Goal: Task Accomplishment & Management: Manage account settings

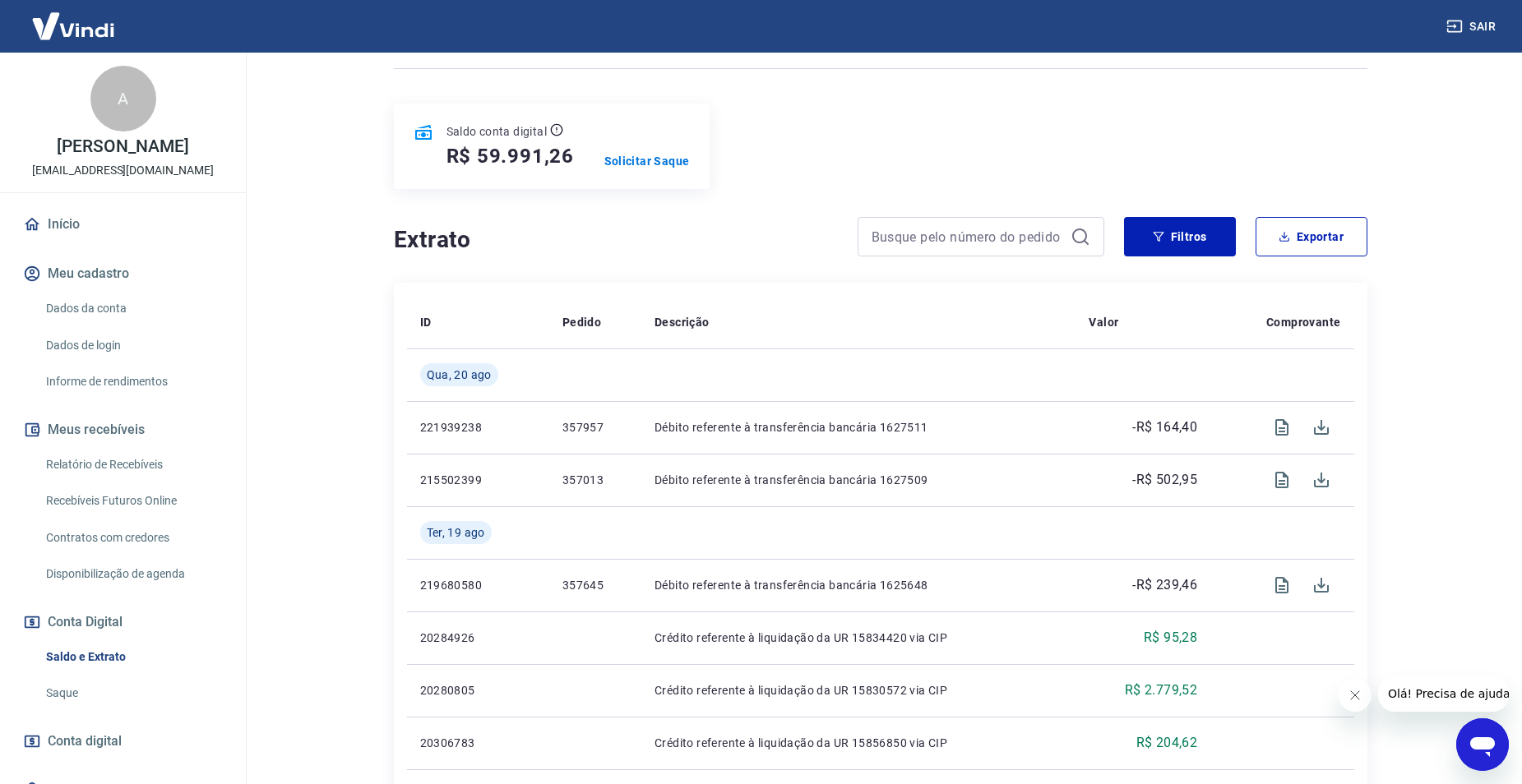
scroll to position [164, 0]
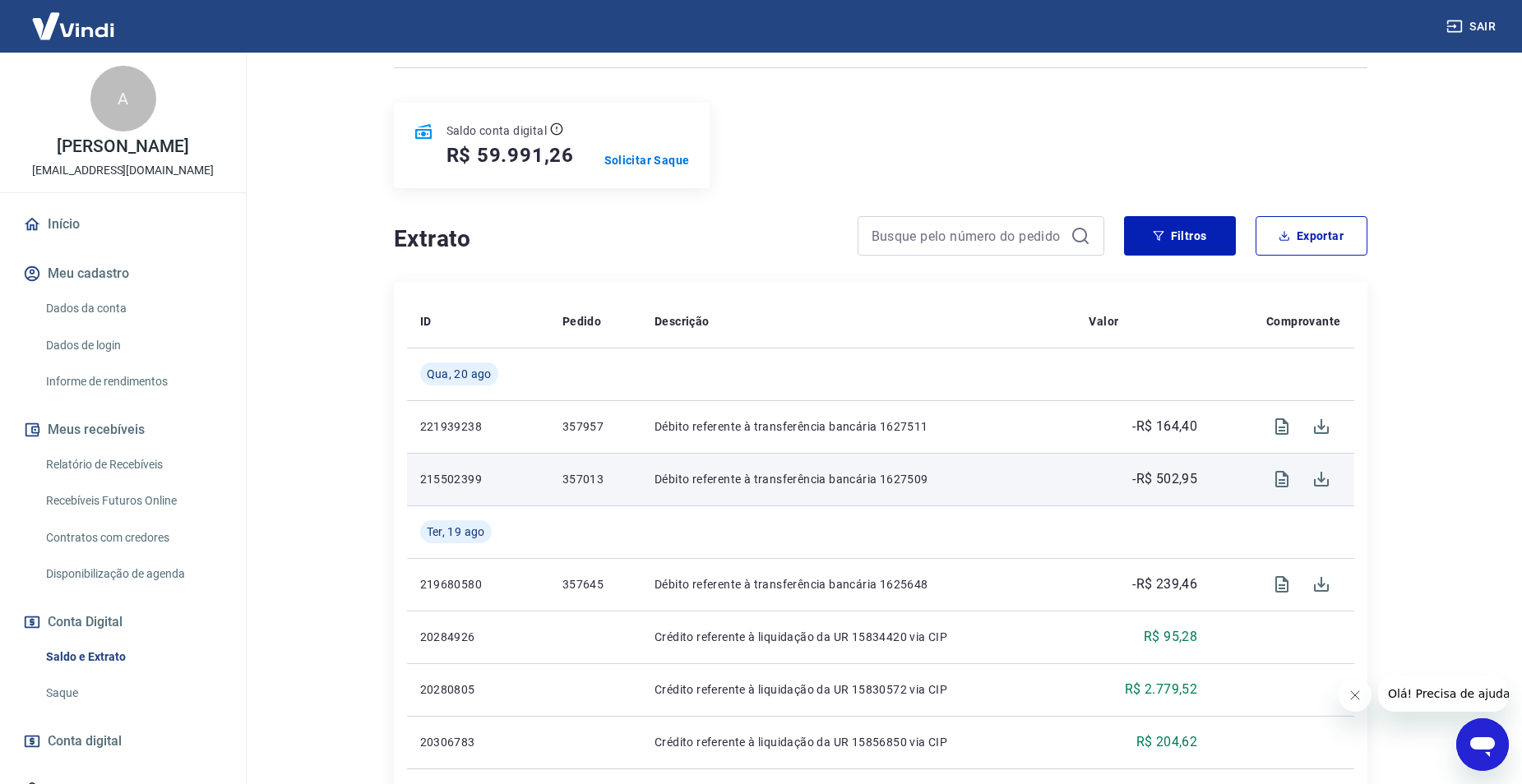
click at [574, 476] on p "357013" at bounding box center [595, 478] width 66 height 16
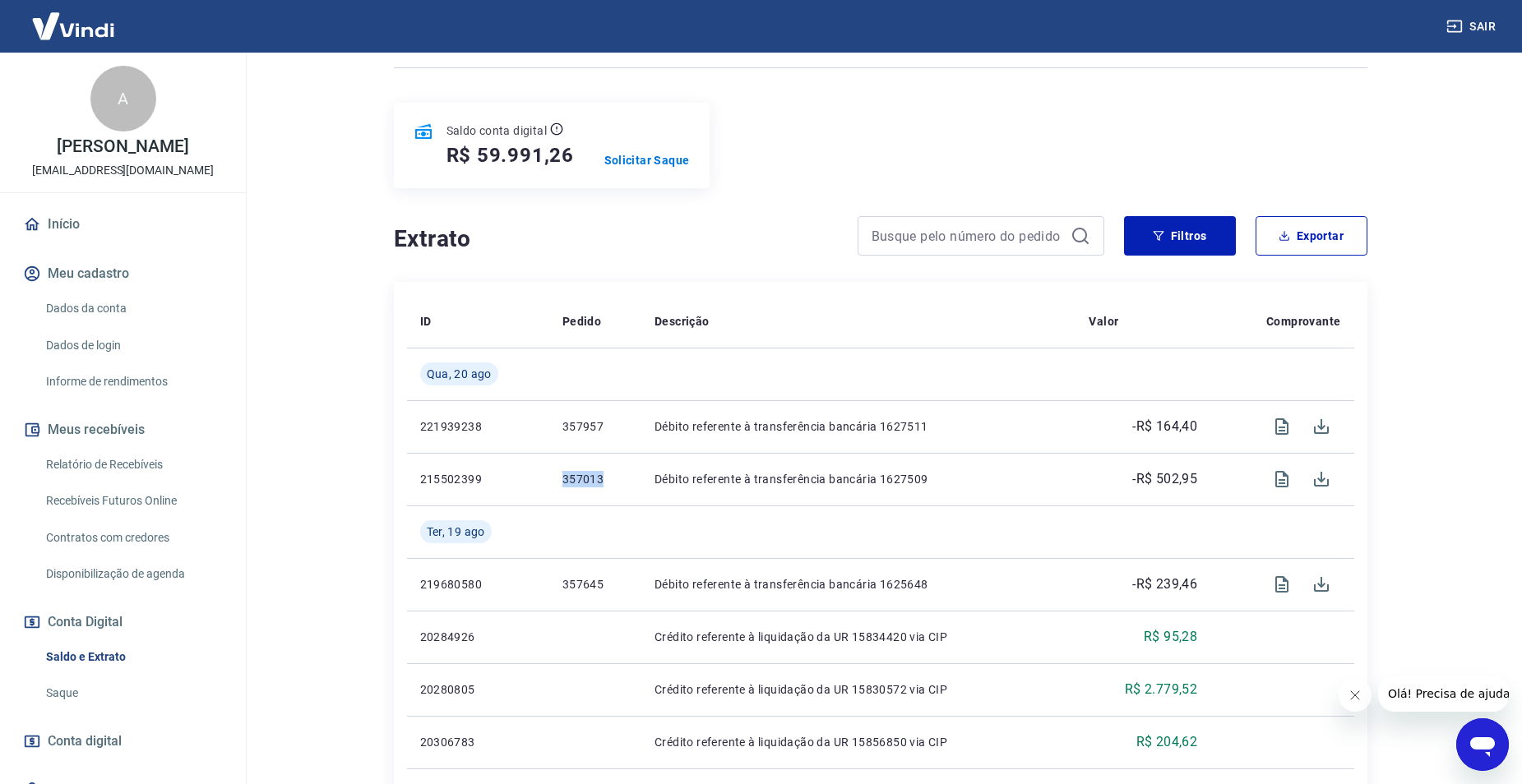
copy p "357013"
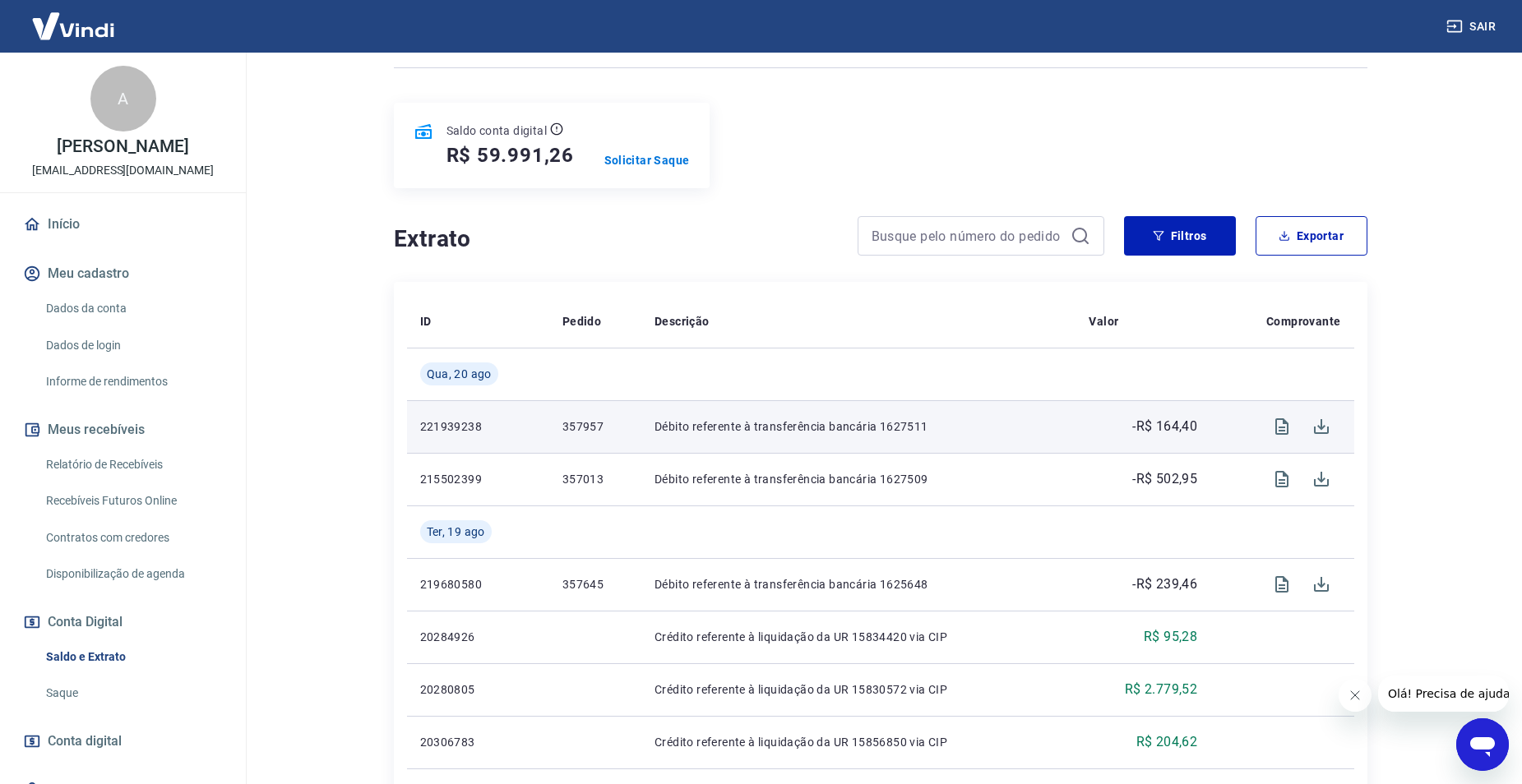
click at [573, 428] on p "357957" at bounding box center [595, 426] width 66 height 16
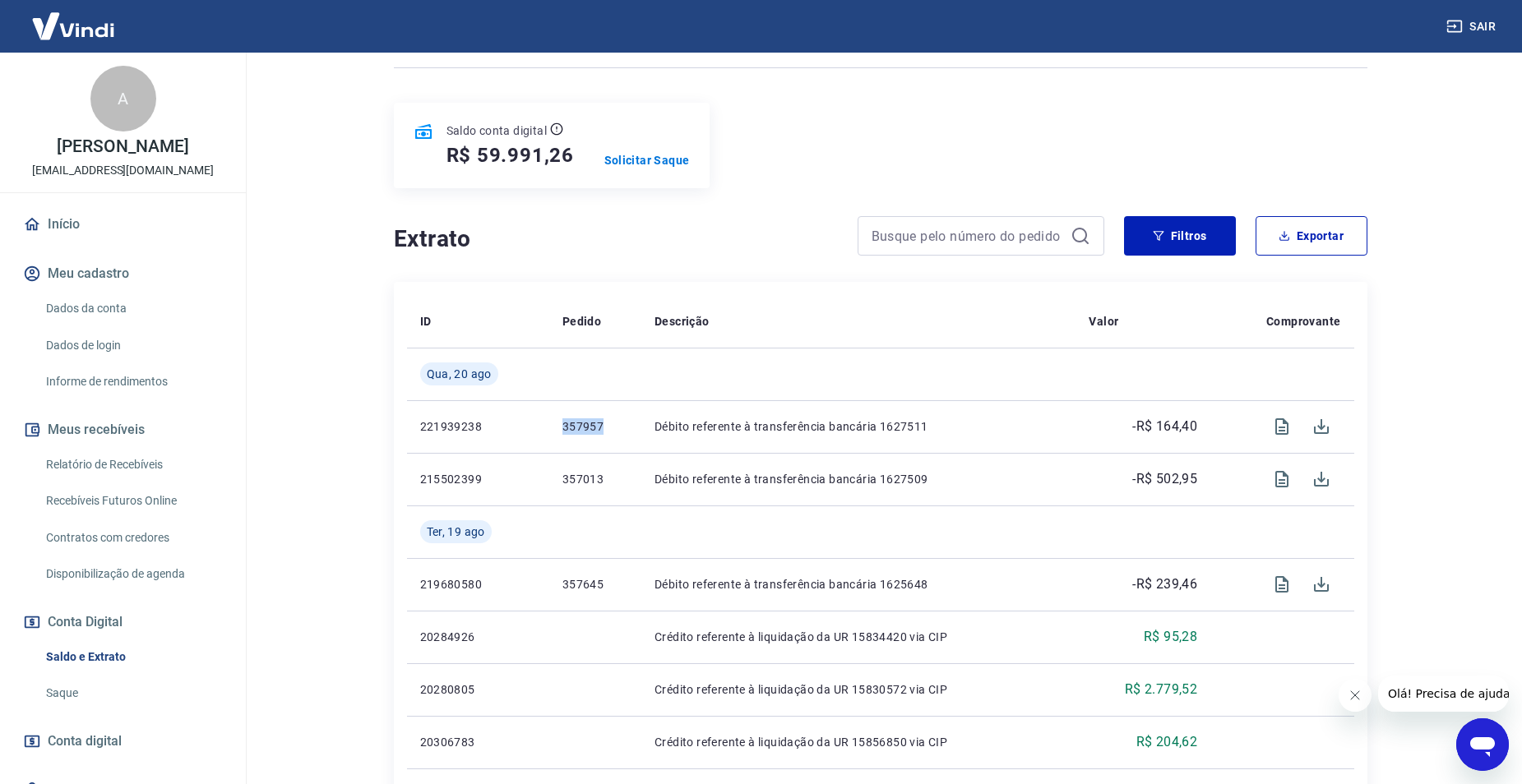
copy p "357957"
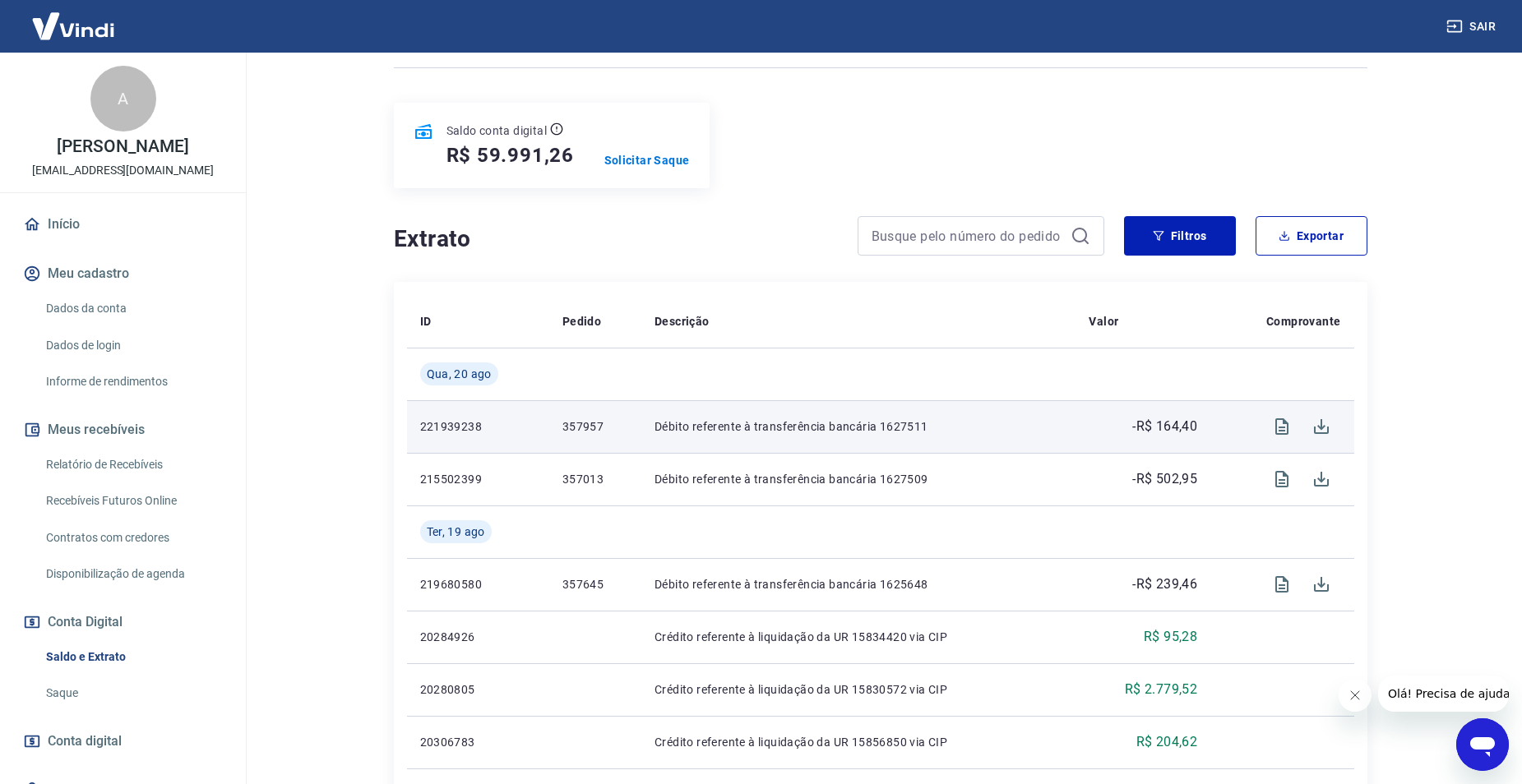
click at [1175, 419] on p "-R$ 164,40" at bounding box center [1164, 426] width 65 height 20
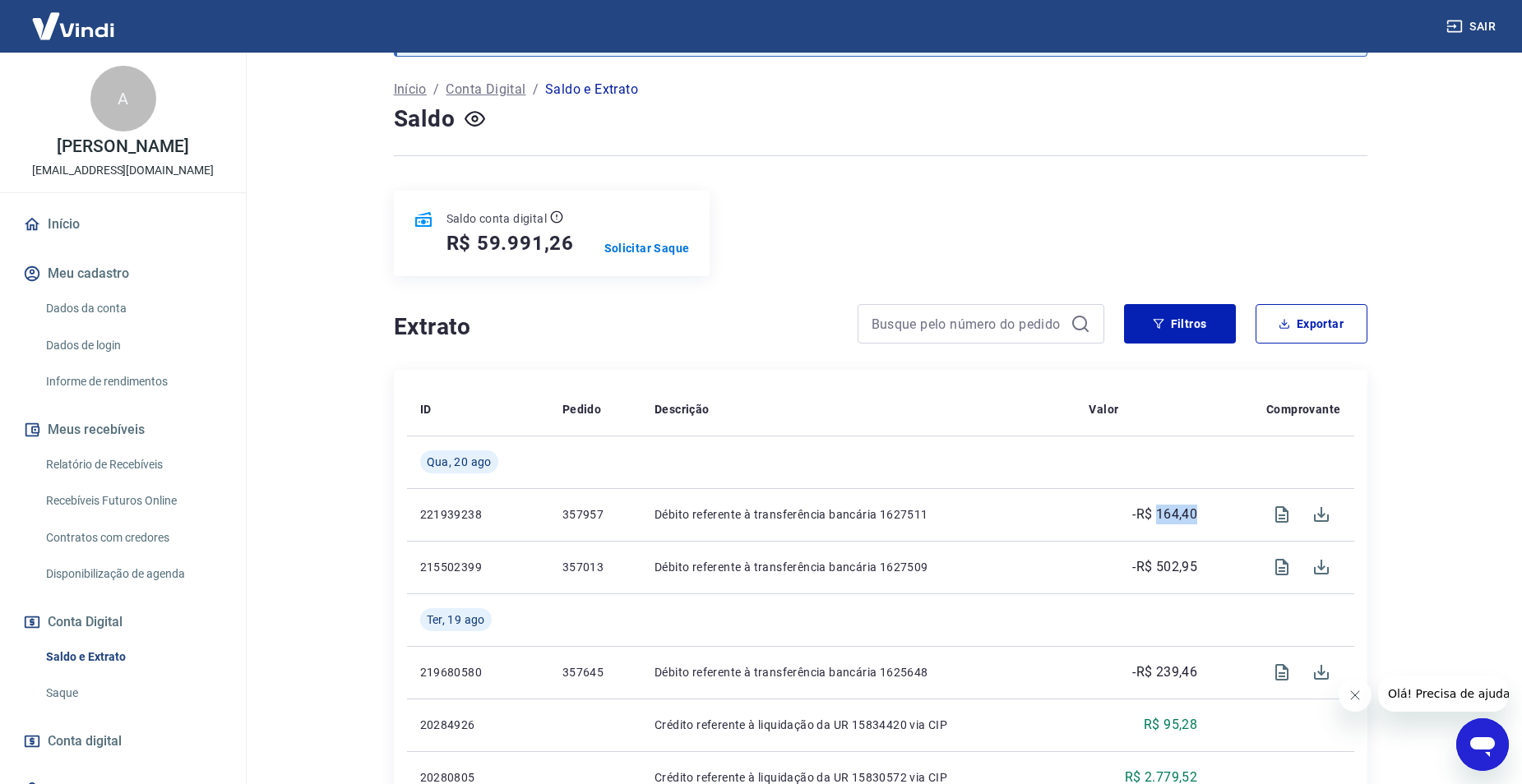
scroll to position [0, 0]
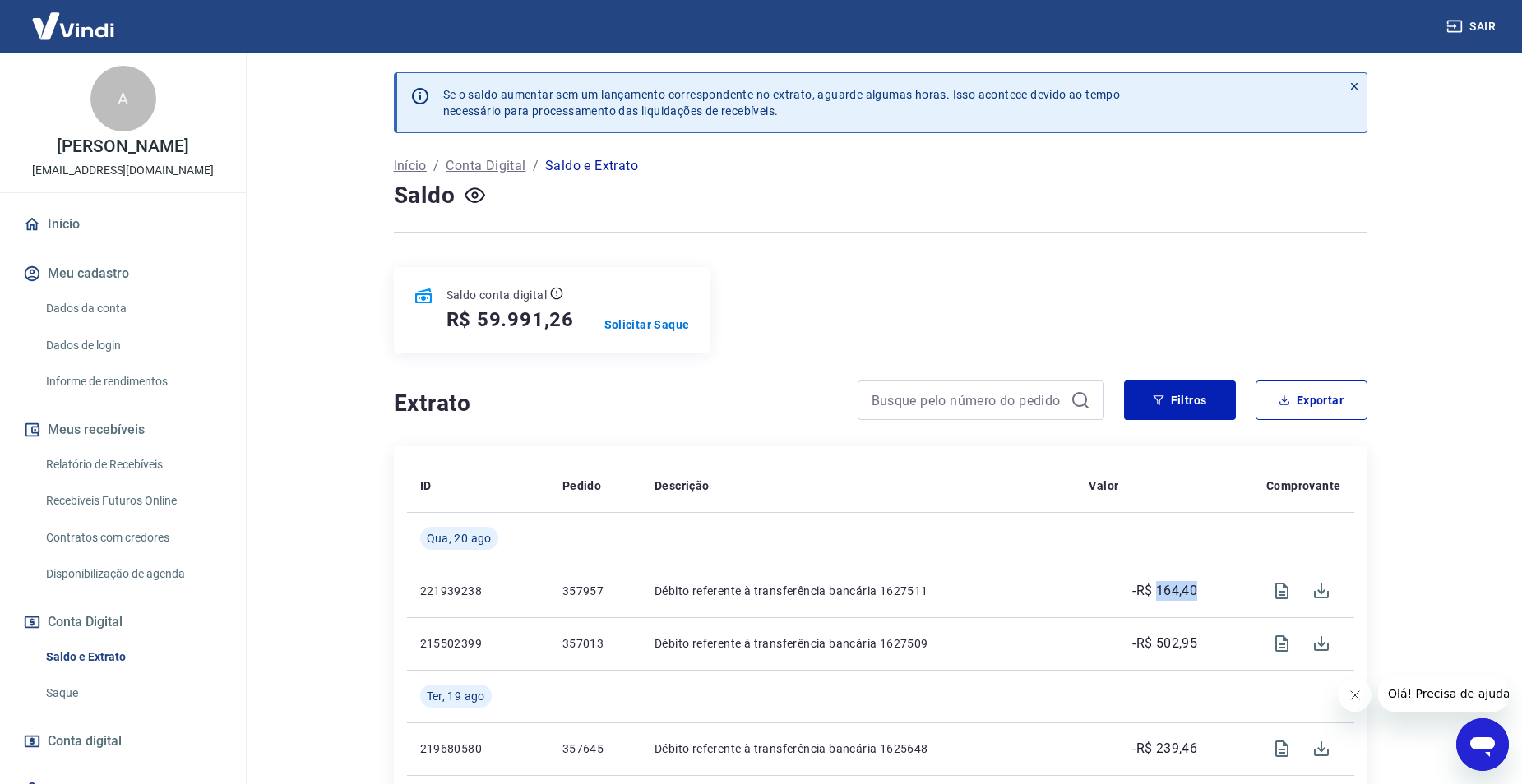
click at [637, 325] on p "Solicitar Saque" at bounding box center [647, 325] width 86 height 16
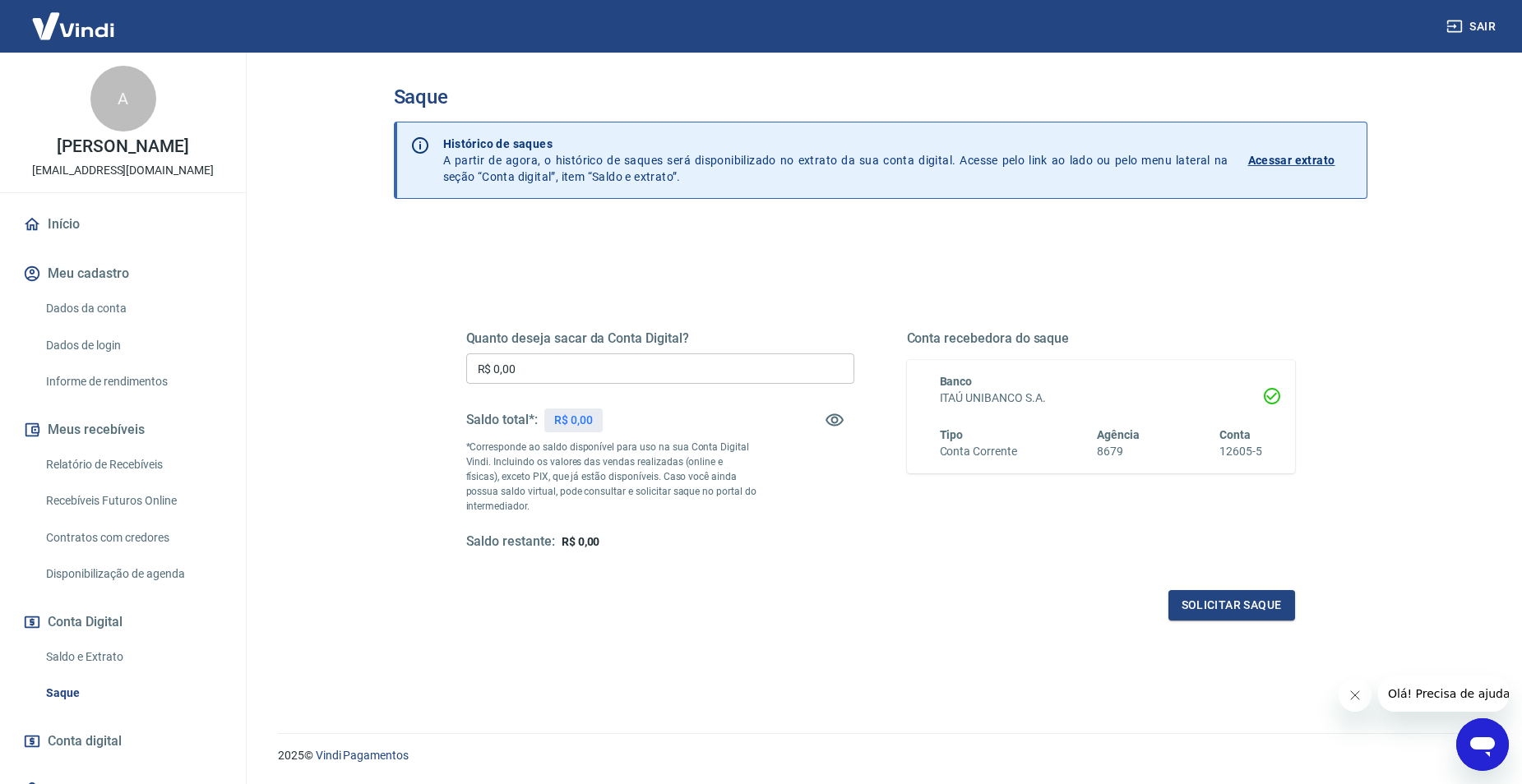
click at [586, 374] on input "R$ 0,00" at bounding box center [660, 369] width 388 height 30
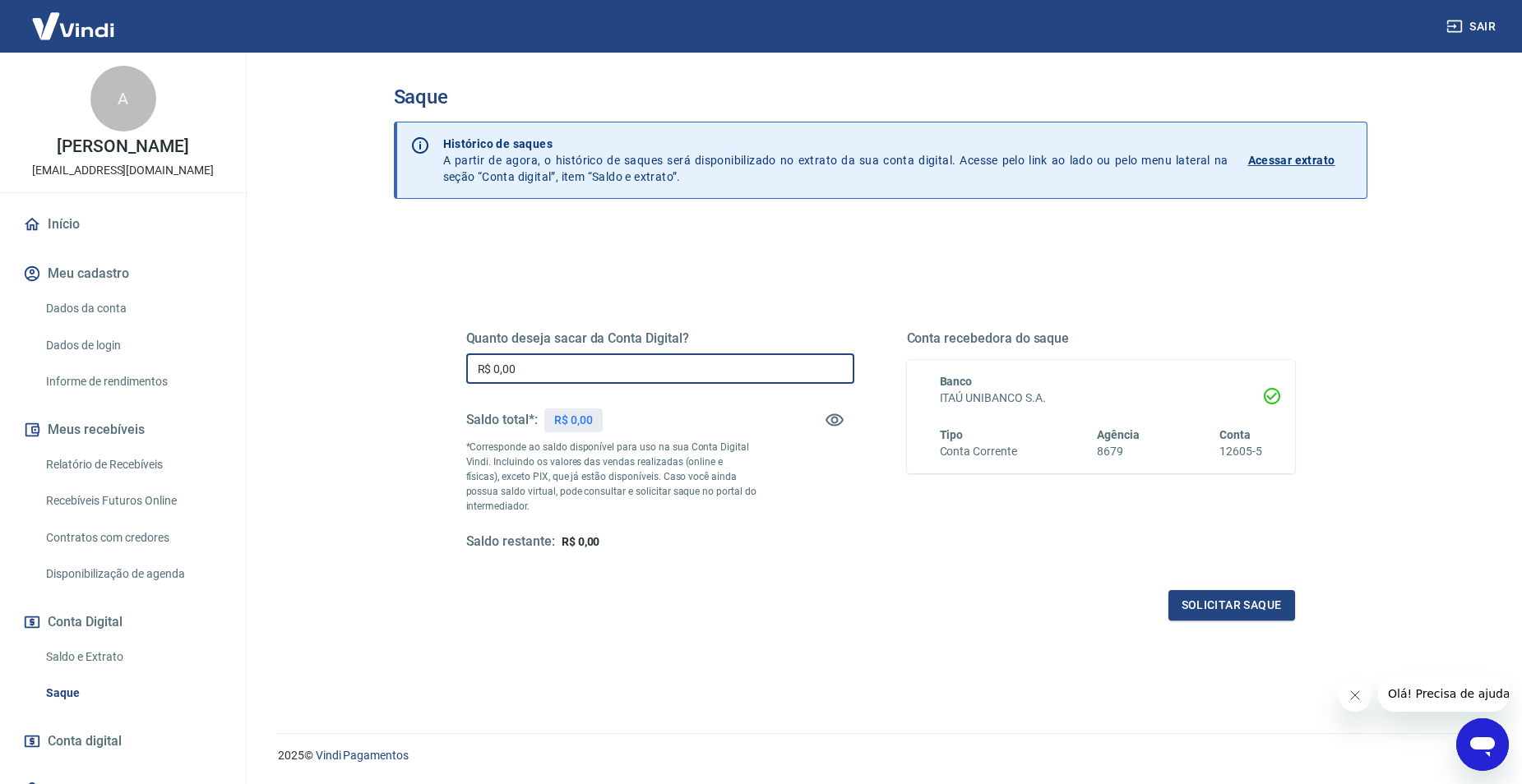
click at [586, 374] on input "R$ 0,00" at bounding box center [660, 369] width 388 height 30
click at [573, 471] on p "*Corresponde ao saldo disponível para uso na sua Conta Digital Vindi. Incluindo…" at bounding box center [611, 476] width 292 height 74
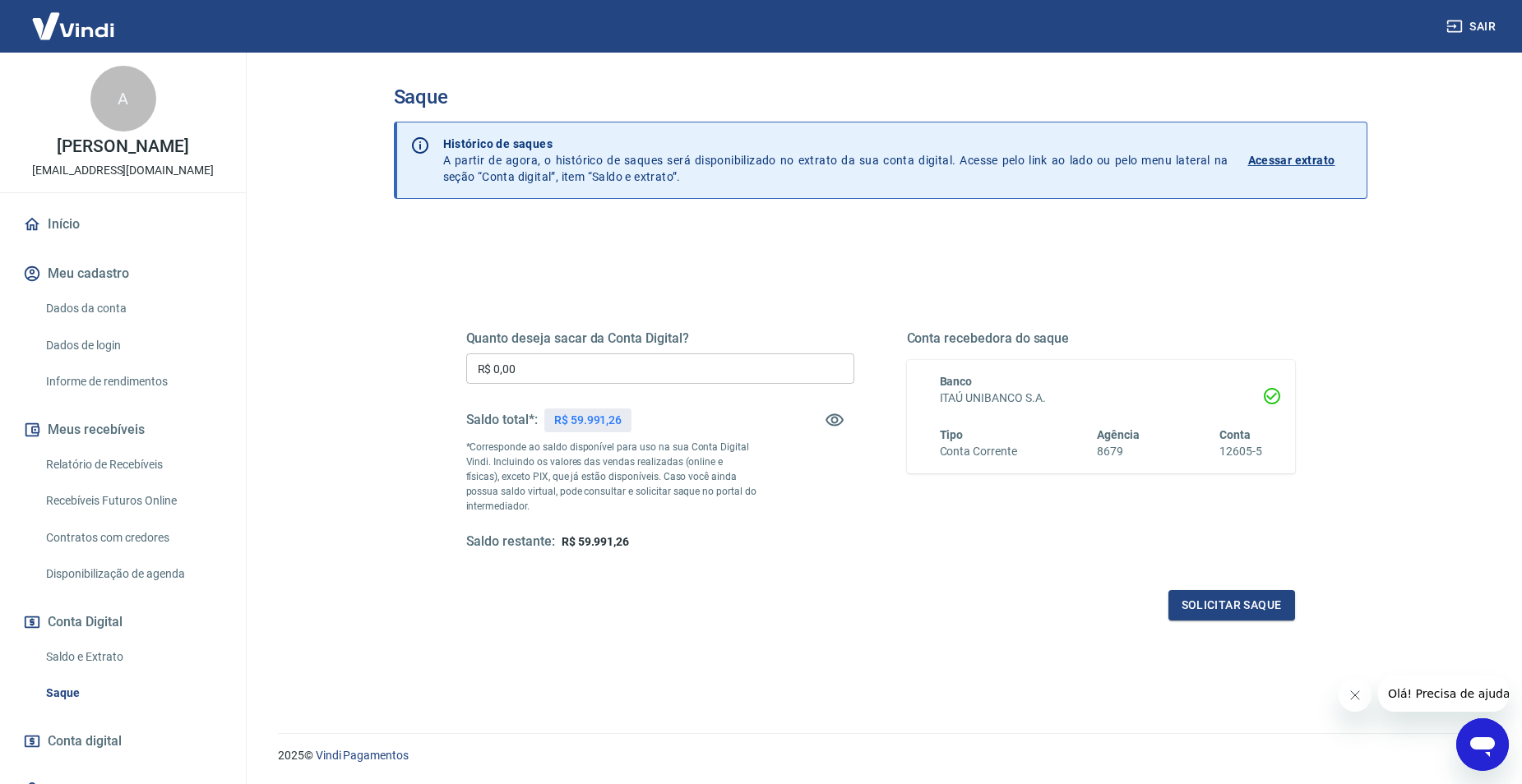
click at [566, 375] on input "R$ 0,00" at bounding box center [660, 369] width 388 height 30
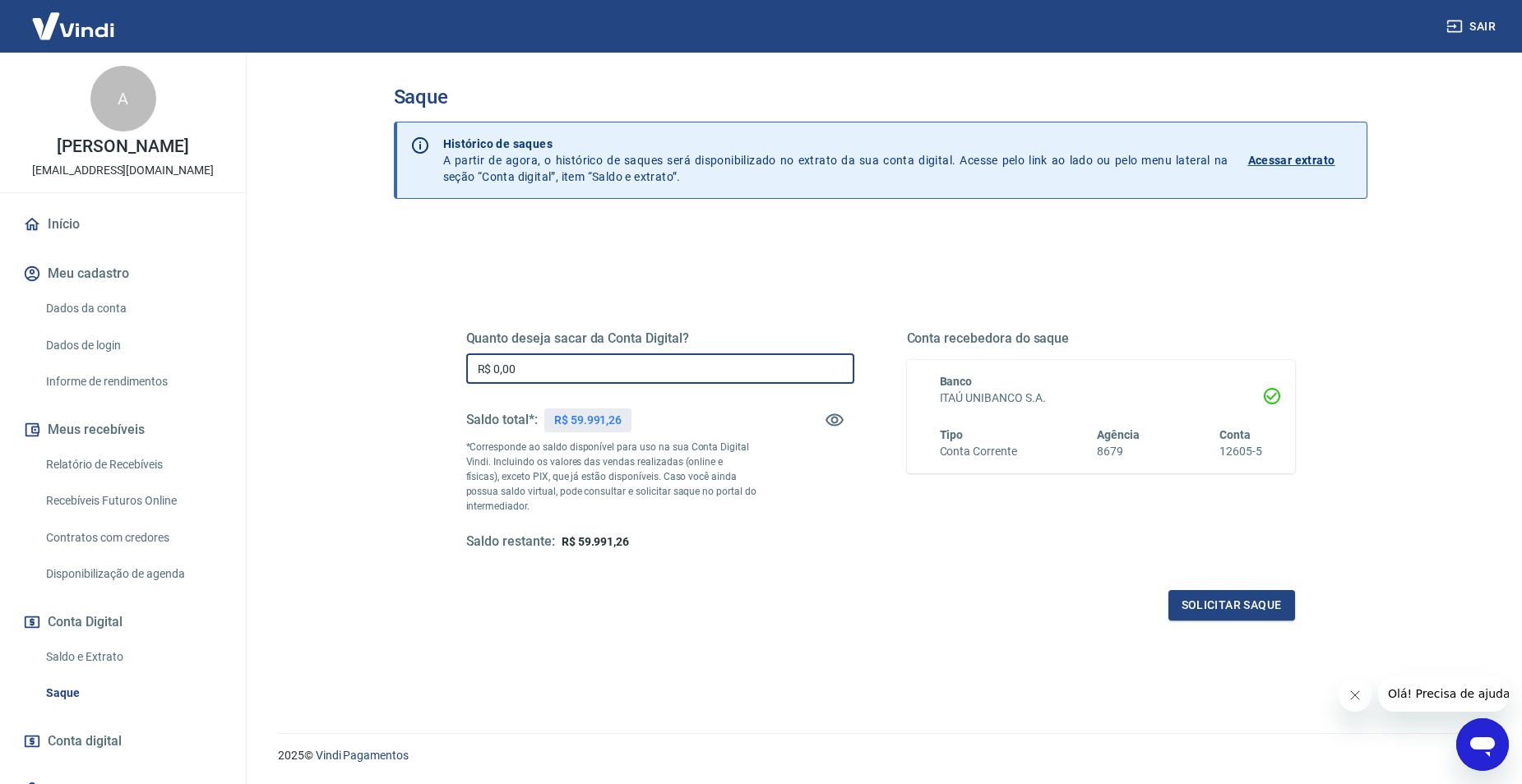
click at [566, 375] on input "R$ 0,00" at bounding box center [660, 369] width 388 height 30
type input "R$ 58.000,00"
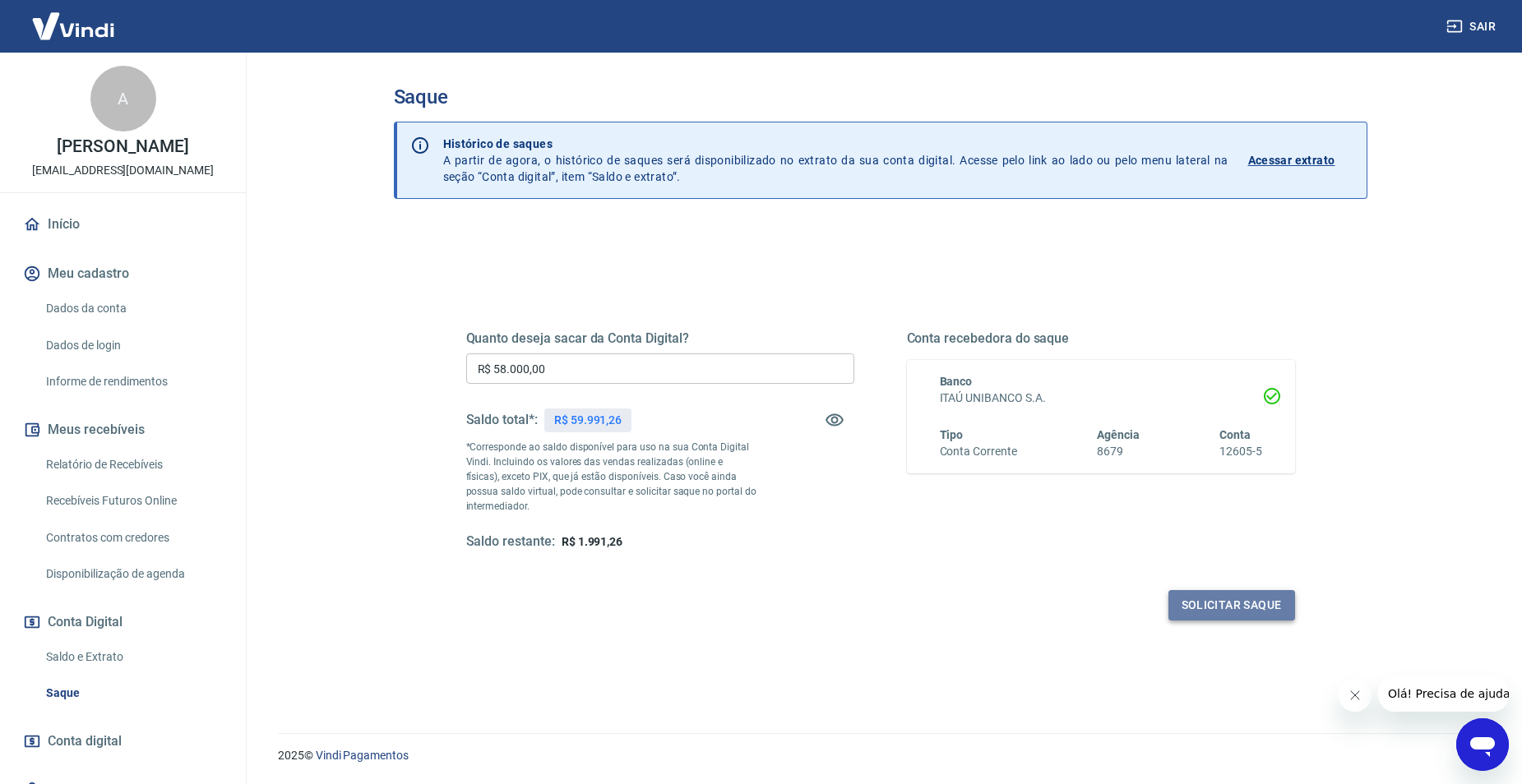
click at [1238, 607] on button "Solicitar saque" at bounding box center [1231, 606] width 126 height 30
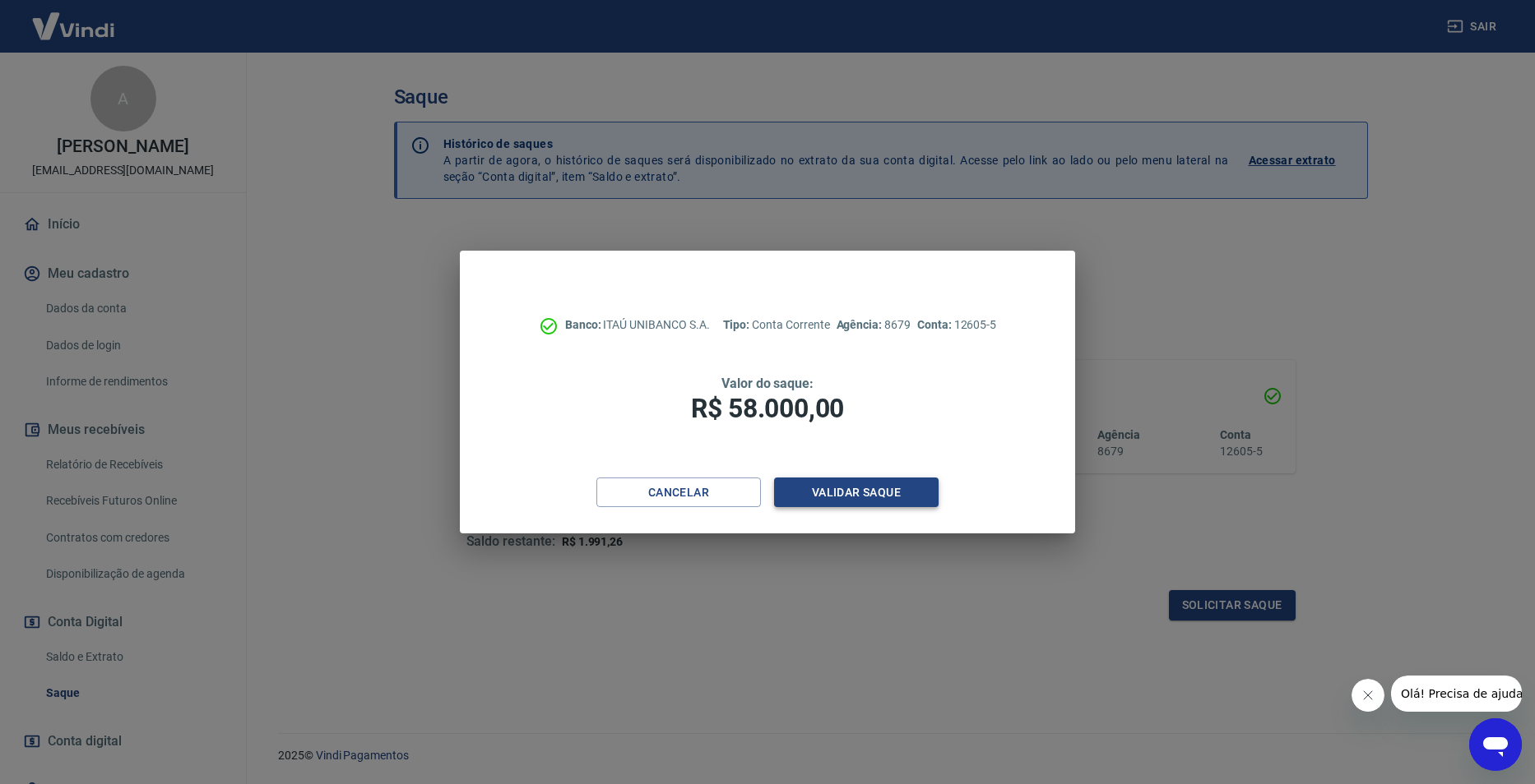
click at [847, 502] on button "Validar saque" at bounding box center [856, 492] width 164 height 30
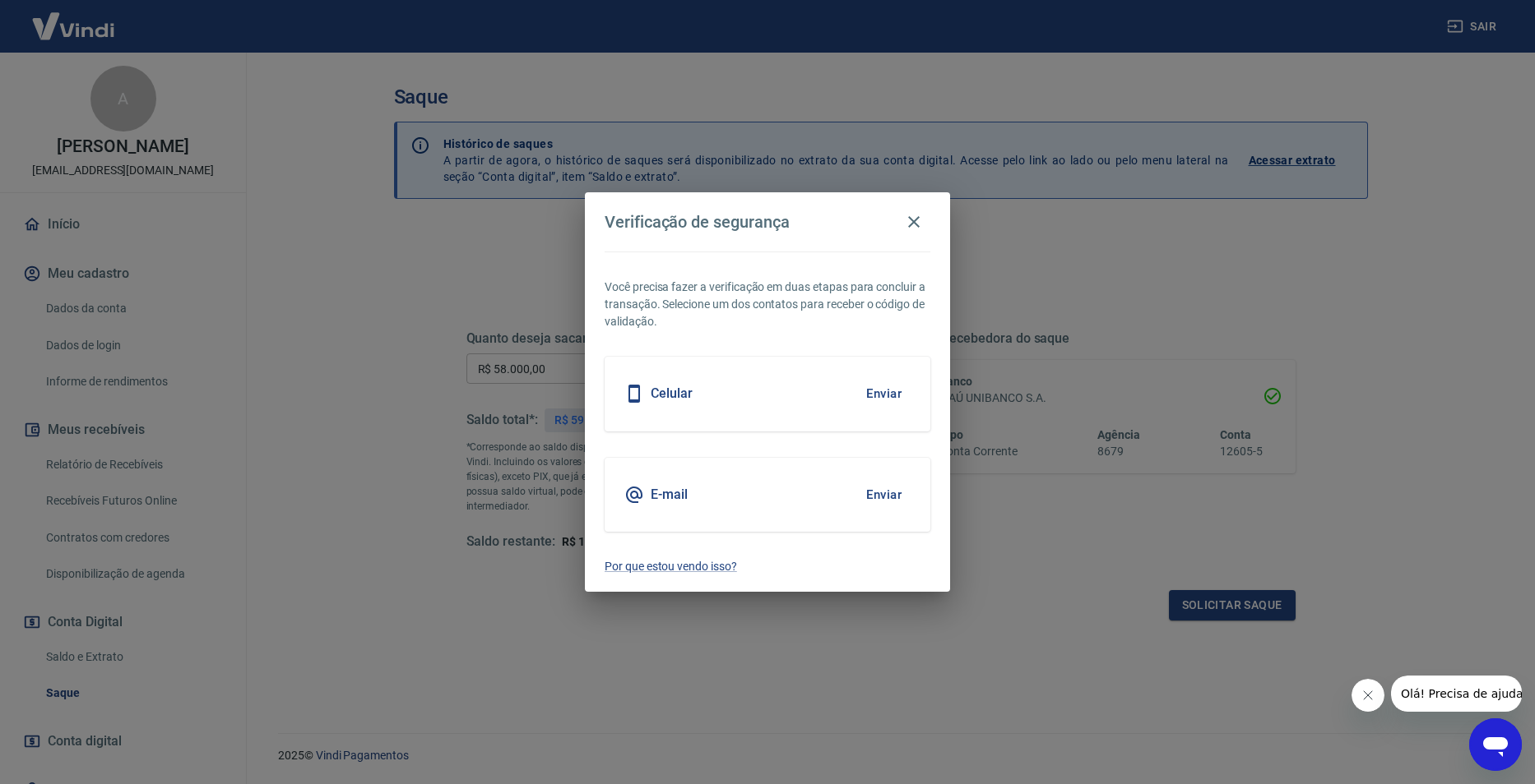
click at [878, 496] on button "Enviar" at bounding box center [884, 494] width 54 height 35
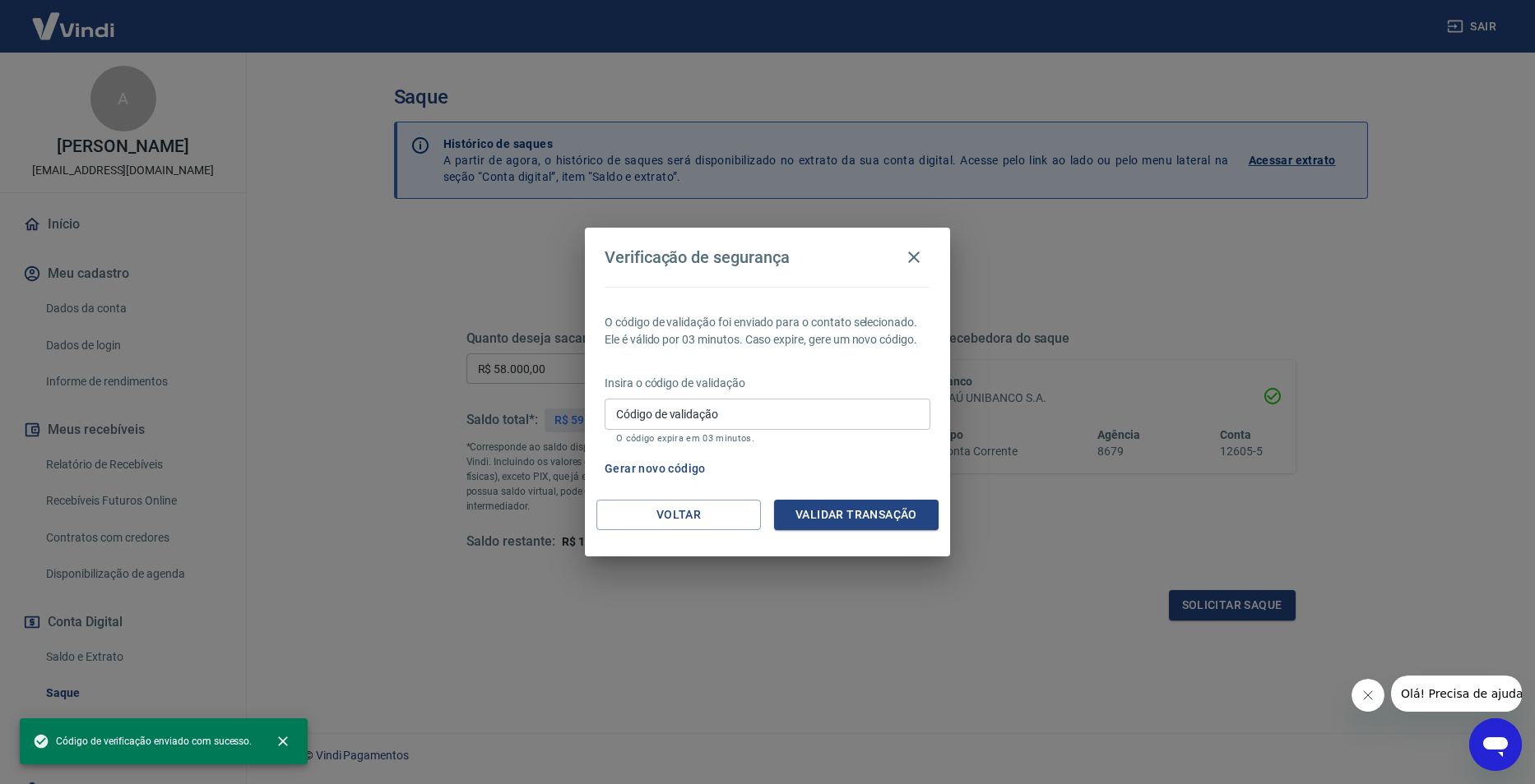
click at [745, 419] on input "Código de validação" at bounding box center [768, 414] width 326 height 30
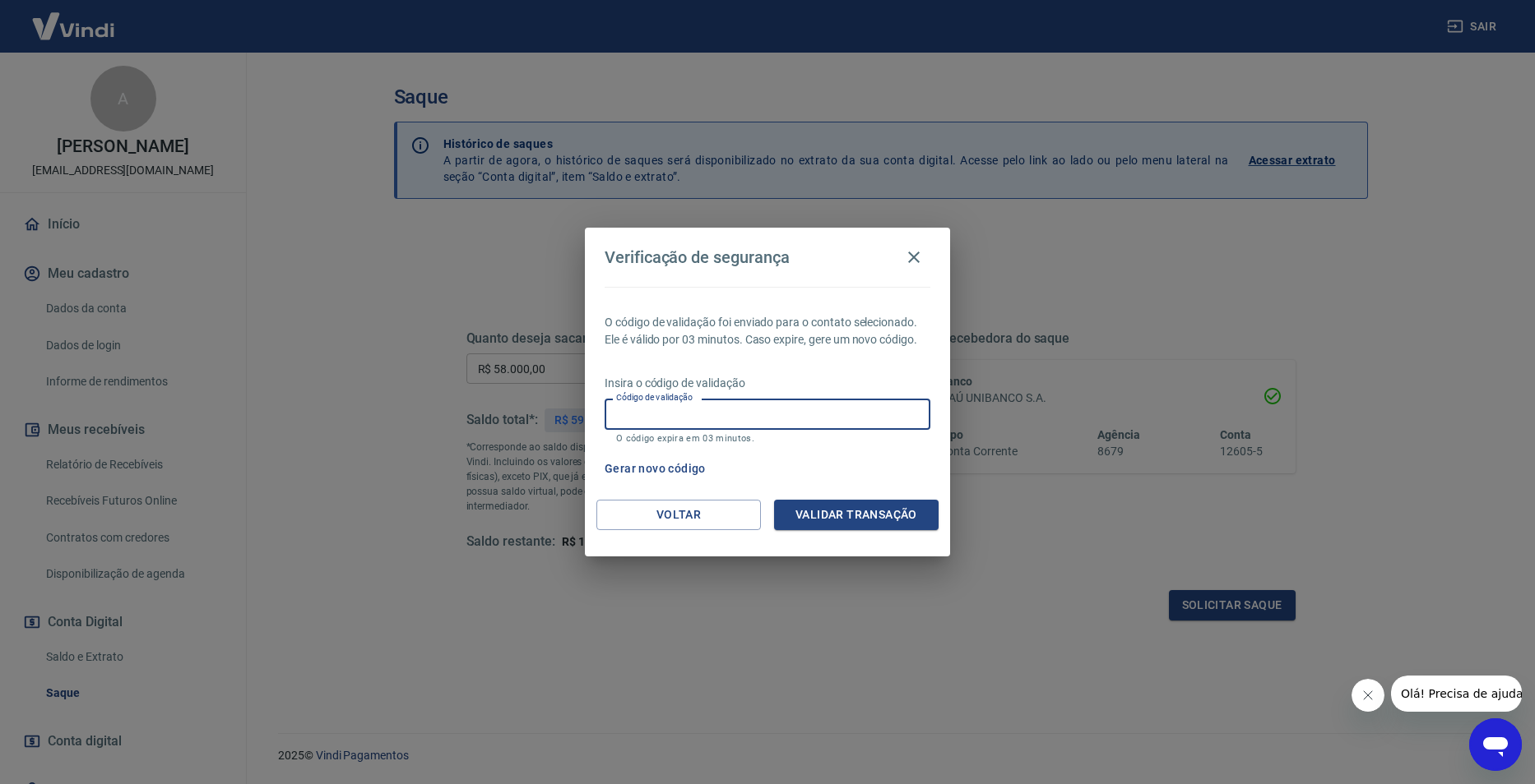
paste input "778478"
type input "778478"
click at [856, 498] on div "O código de validação foi enviado para o contato selecionado. Ele é válido por …" at bounding box center [768, 393] width 365 height 213
click at [854, 515] on button "Validar transação" at bounding box center [856, 515] width 164 height 30
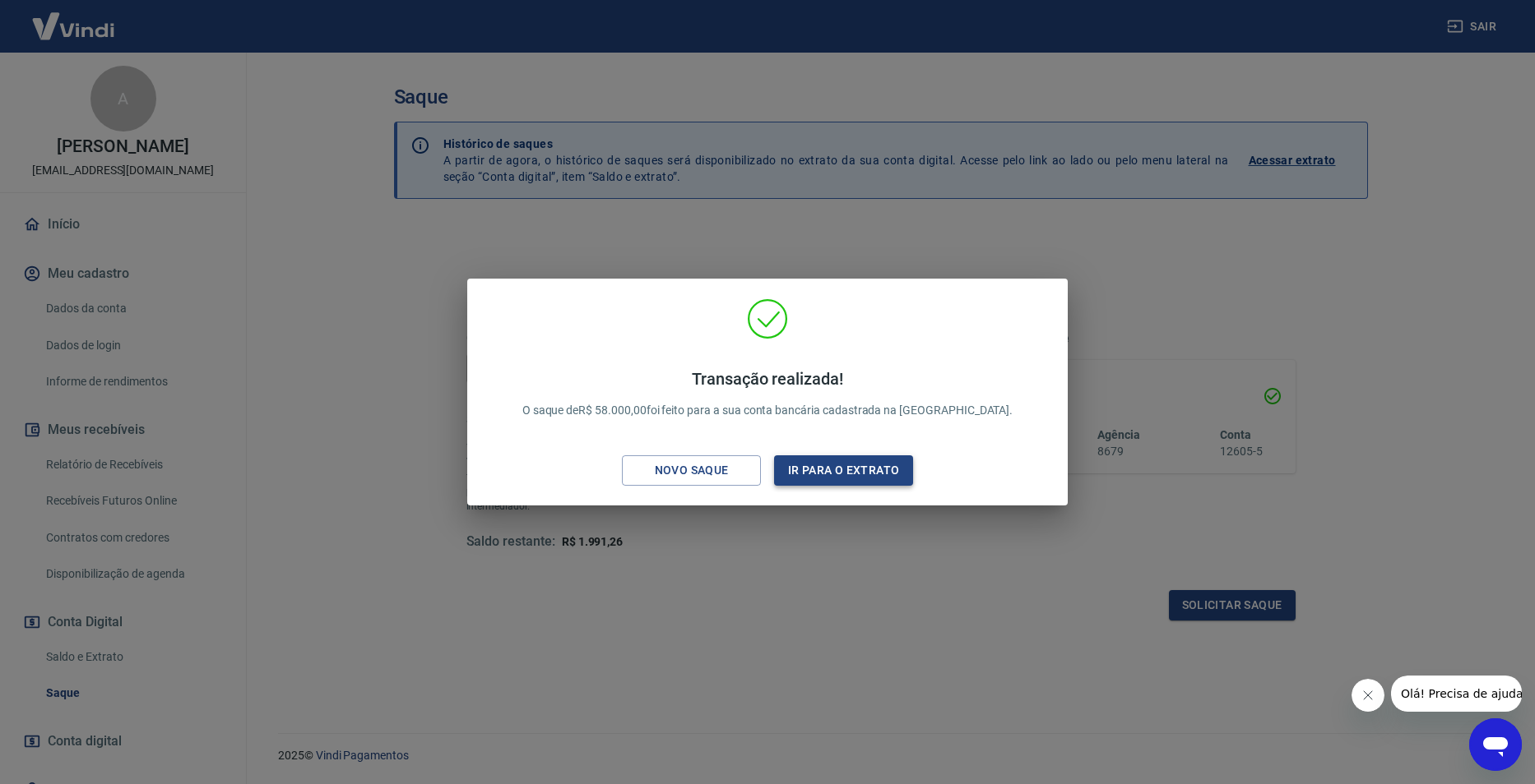
click at [799, 468] on button "Ir para o extrato" at bounding box center [843, 471] width 139 height 30
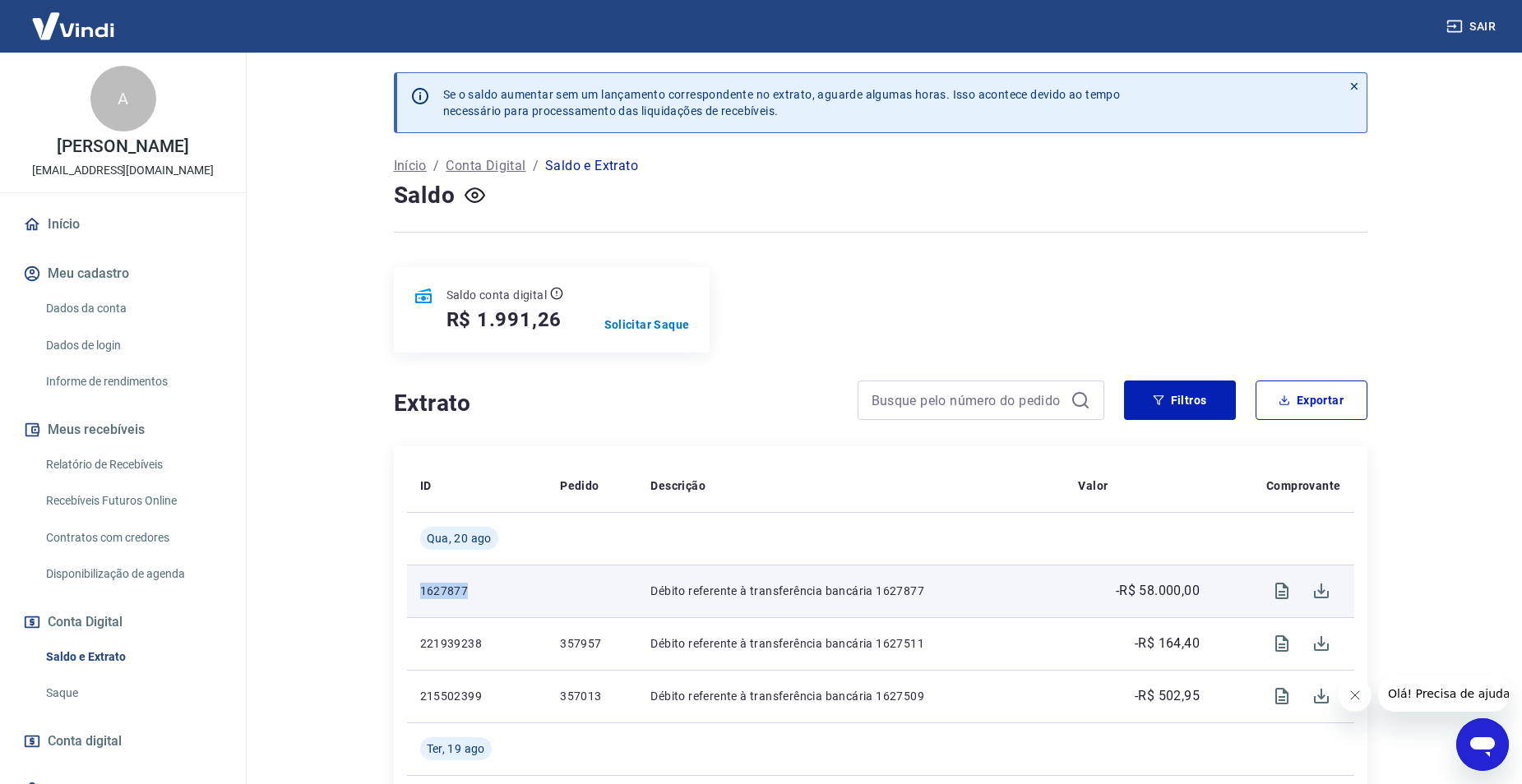
click at [1147, 527] on td at bounding box center [1139, 539] width 148 height 53
copy tbody "1627877"
click at [1168, 592] on p "-R$ 58.000,00" at bounding box center [1158, 591] width 84 height 20
copy p "58.000,00"
